Goal: Task Accomplishment & Management: Use online tool/utility

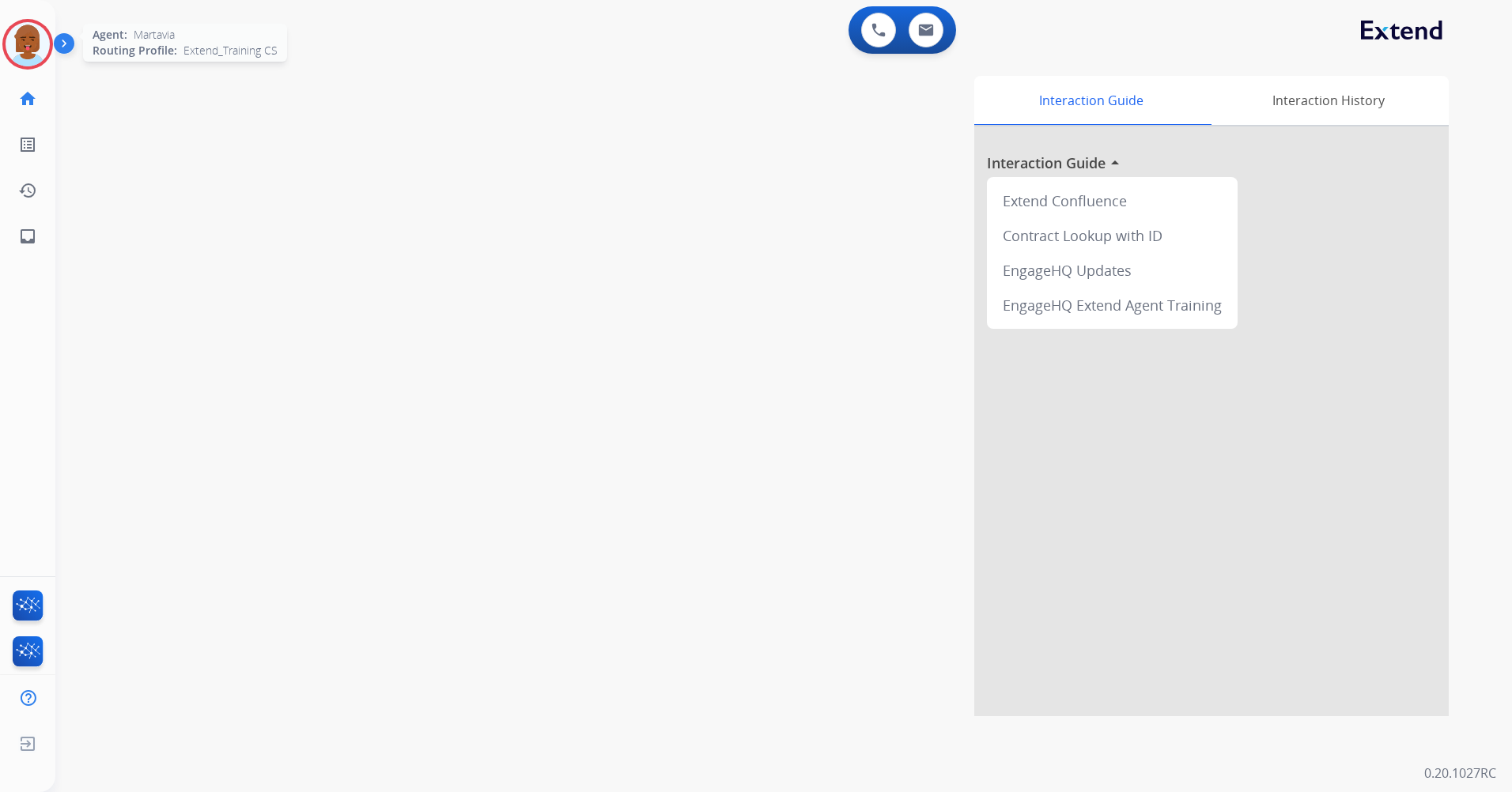
click at [26, 53] on img at bounding box center [27, 44] width 45 height 45
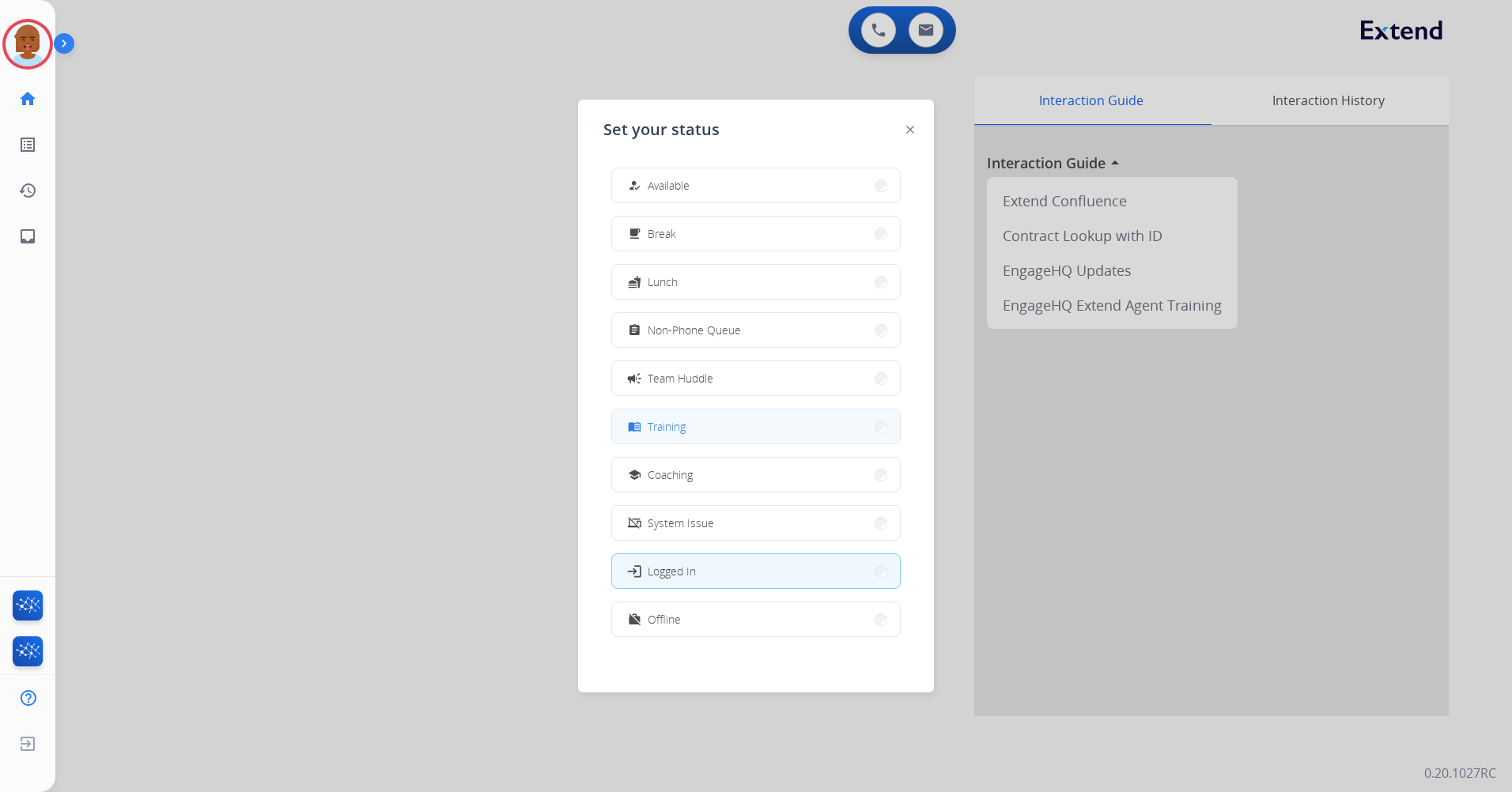
click at [715, 419] on button "menu_book Training" at bounding box center [756, 426] width 288 height 34
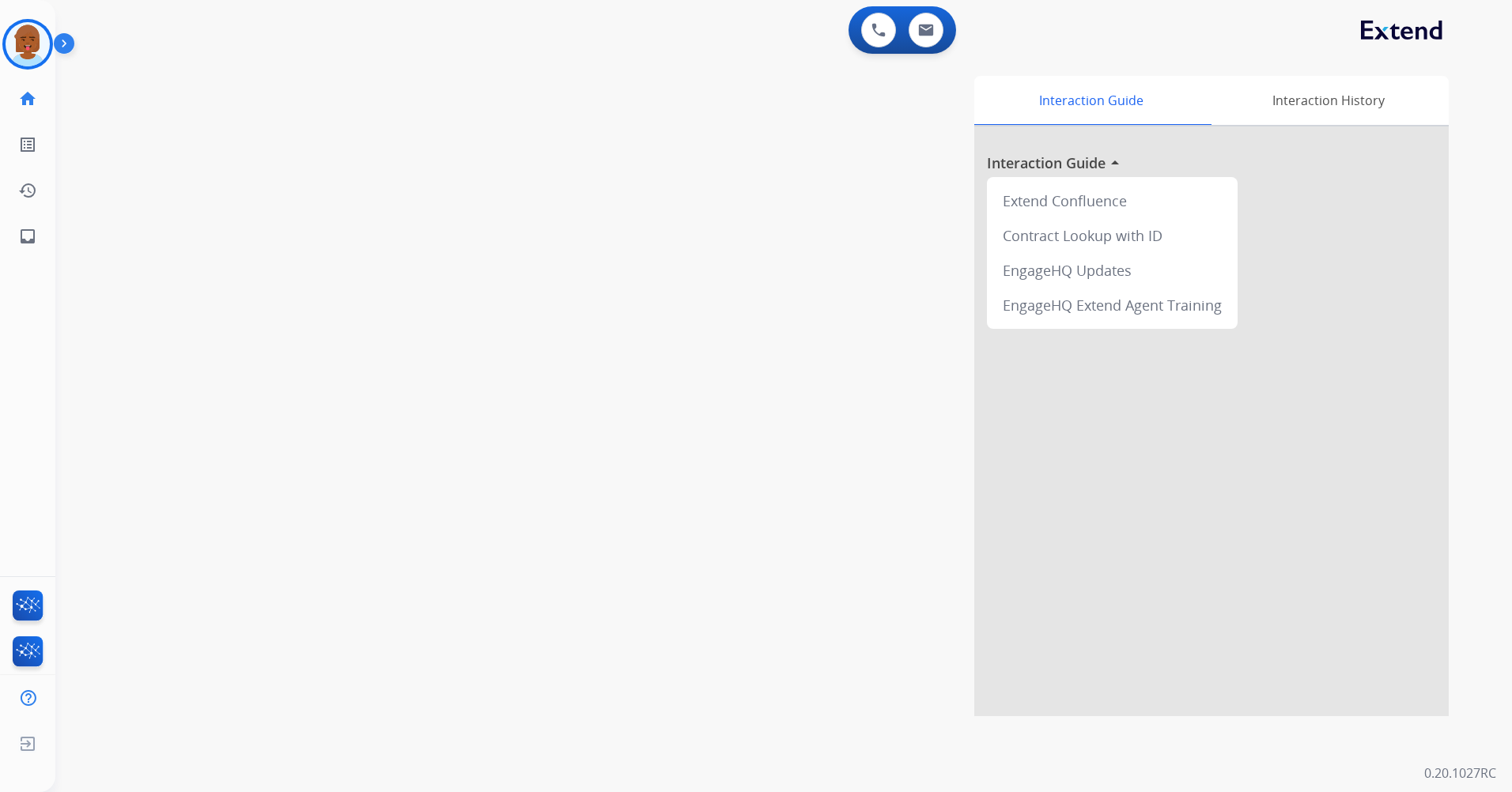
click at [277, 292] on div "swap_horiz Break voice bridge close_fullscreen Connect 3-Way Call merge_type Se…" at bounding box center [765, 386] width 1419 height 659
click at [772, 777] on div "0 Voice Interactions 0 Email Interactions swap_horiz Break voice bridge close_f…" at bounding box center [783, 396] width 1456 height 792
